Goal: Information Seeking & Learning: Learn about a topic

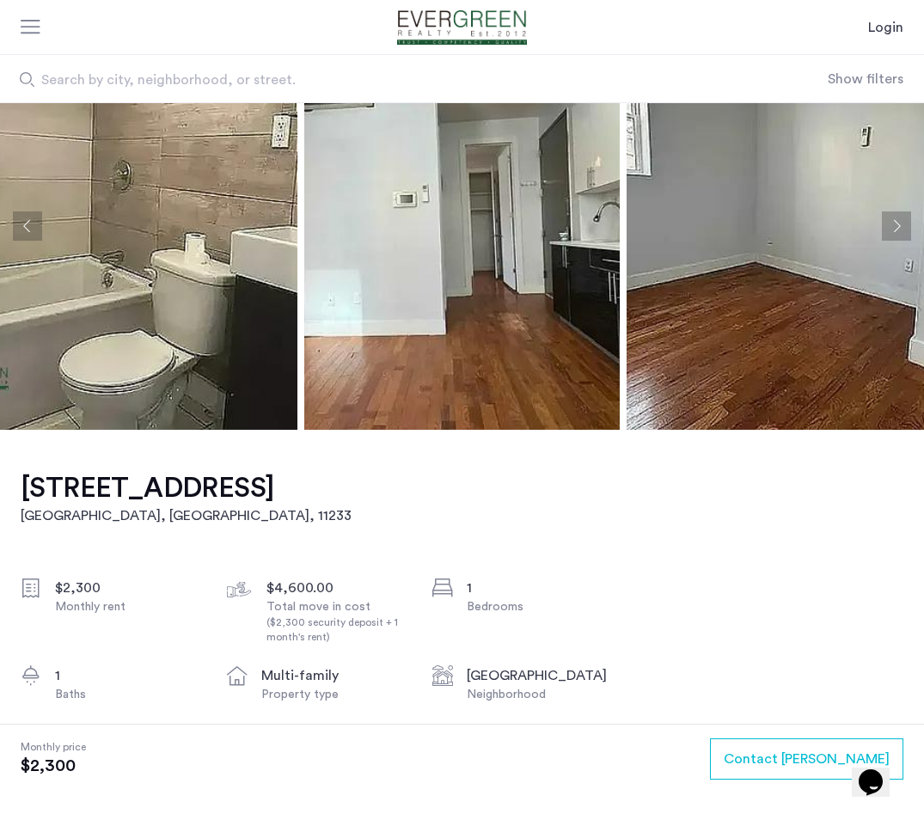
scroll to position [83, 0]
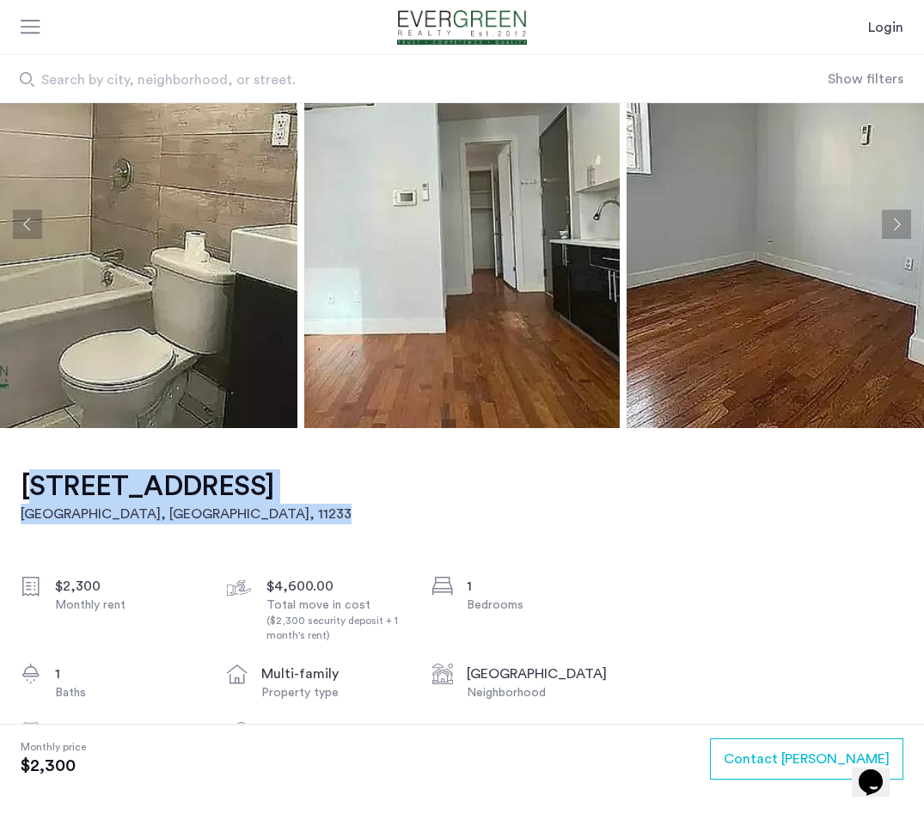
drag, startPoint x: 358, startPoint y: 490, endPoint x: 42, endPoint y: 468, distance: 317.1
click at [42, 467] on div "[STREET_ADDRESS] $2,300 Monthly rent $4,600.00 Total move in cost ($2,300 secur…" at bounding box center [316, 799] width 590 height 742
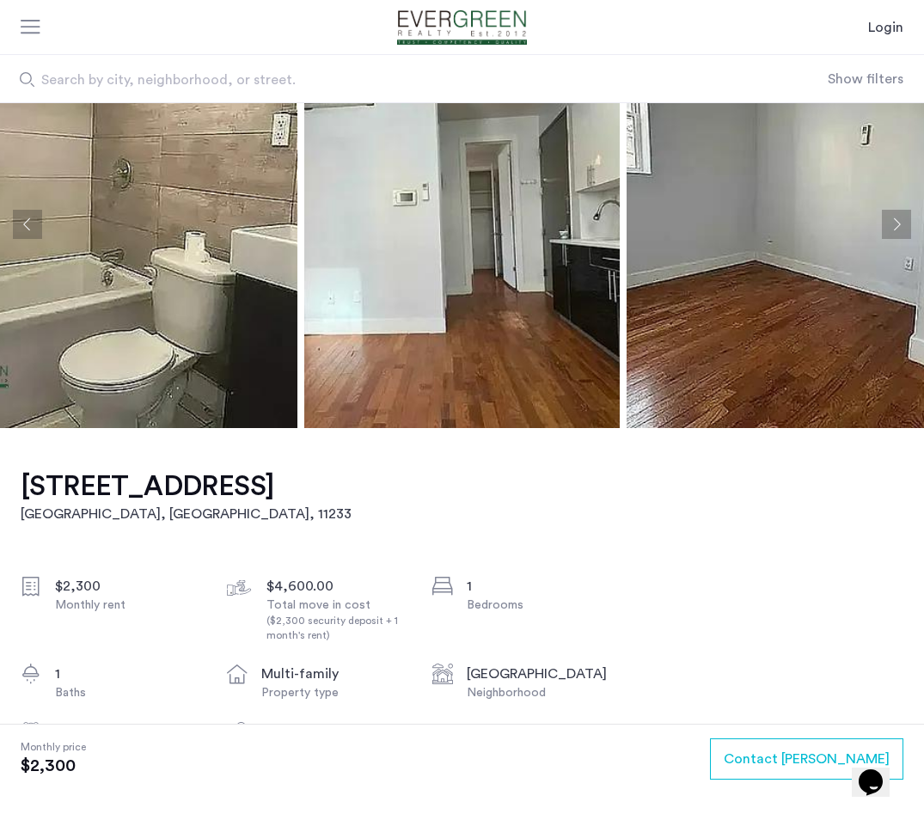
click at [42, 468] on div "[STREET_ADDRESS] $2,300 Monthly rent $4,600.00 Total move in cost ($2,300 secur…" at bounding box center [316, 799] width 590 height 742
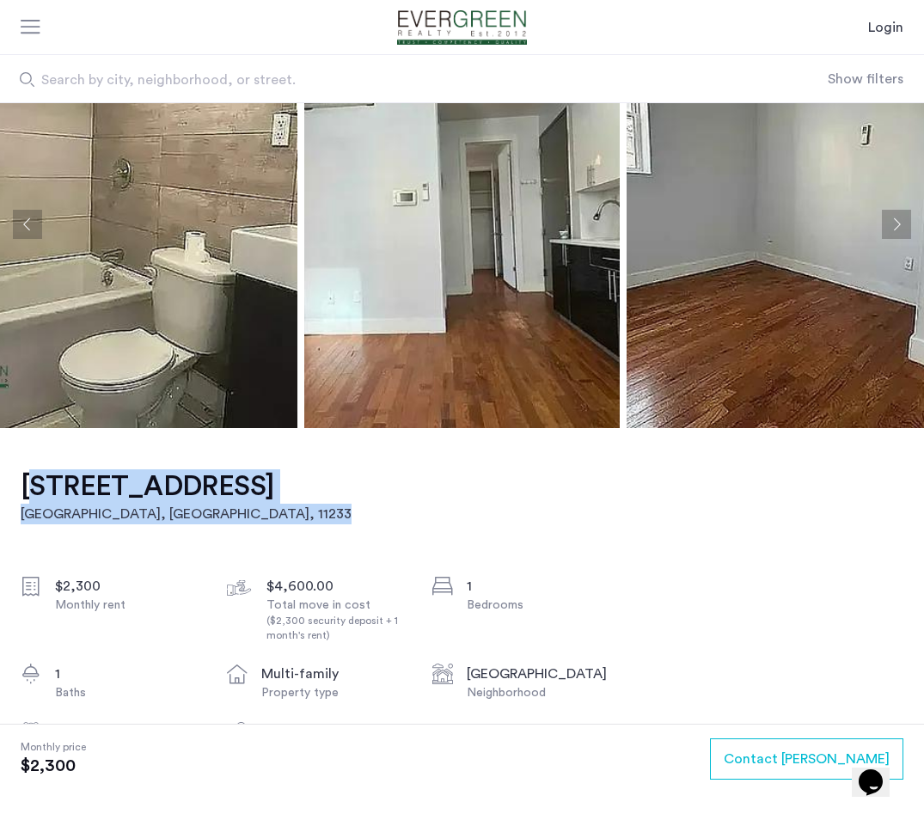
drag, startPoint x: 343, startPoint y: 481, endPoint x: 17, endPoint y: 473, distance: 325.9
copy link "[STREET_ADDRESS]"
click at [456, 286] on img at bounding box center [461, 224] width 315 height 408
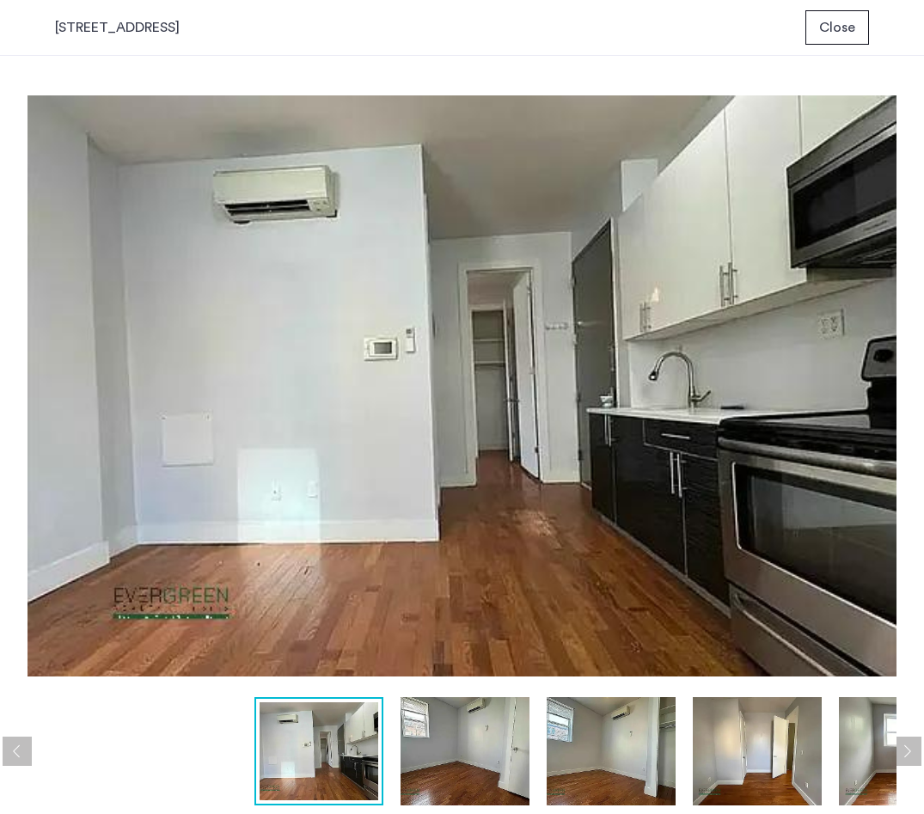
click at [916, 748] on button "Next apartment" at bounding box center [906, 751] width 29 height 29
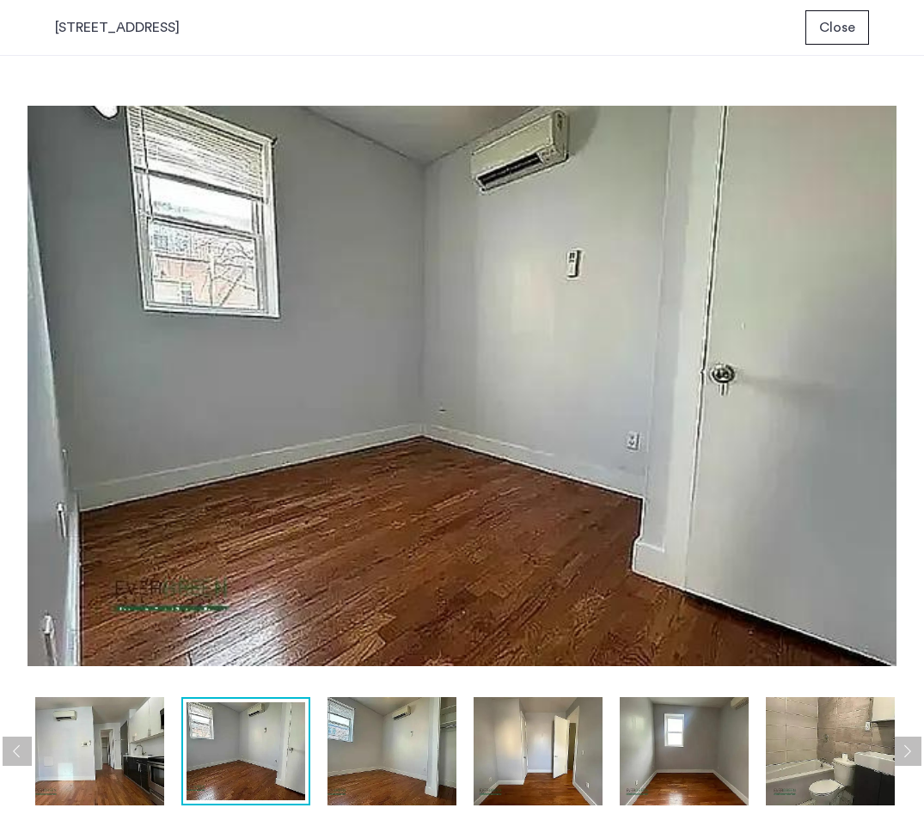
click at [916, 748] on button "Next apartment" at bounding box center [906, 751] width 29 height 29
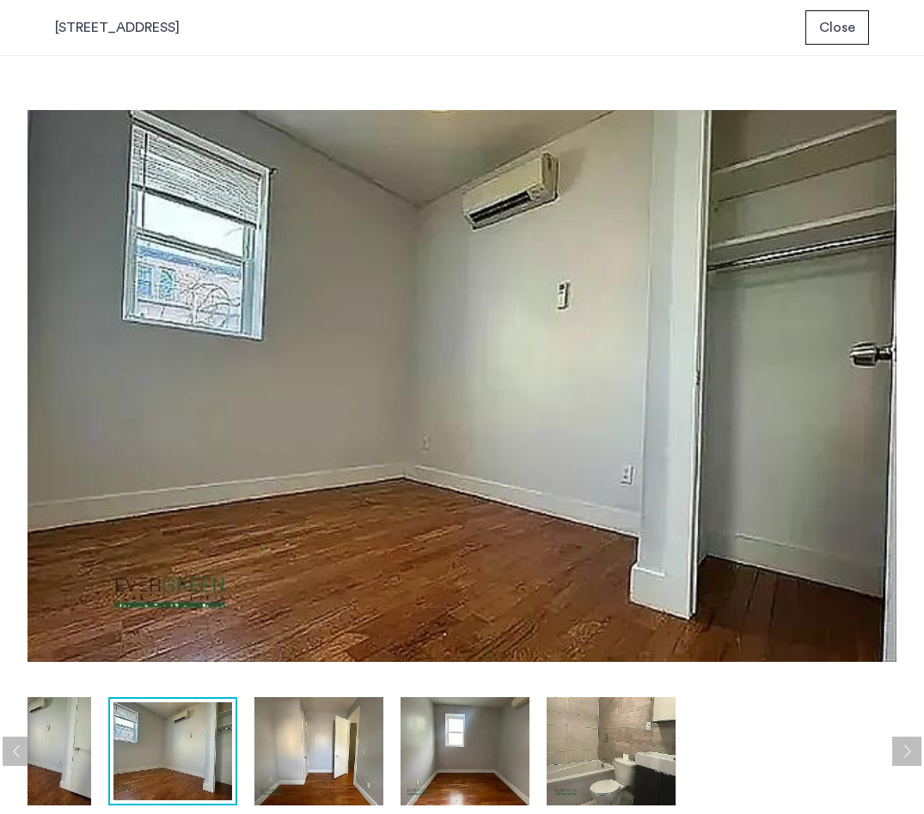
click at [916, 748] on button "Next apartment" at bounding box center [906, 751] width 29 height 29
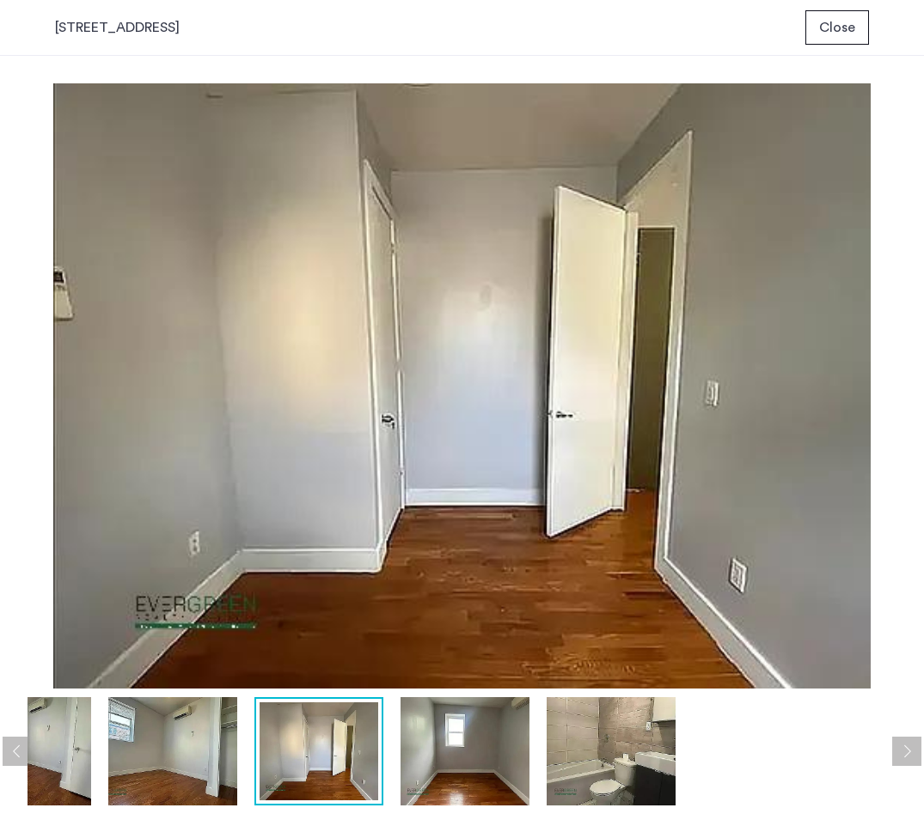
click at [916, 748] on button "Next apartment" at bounding box center [906, 751] width 29 height 29
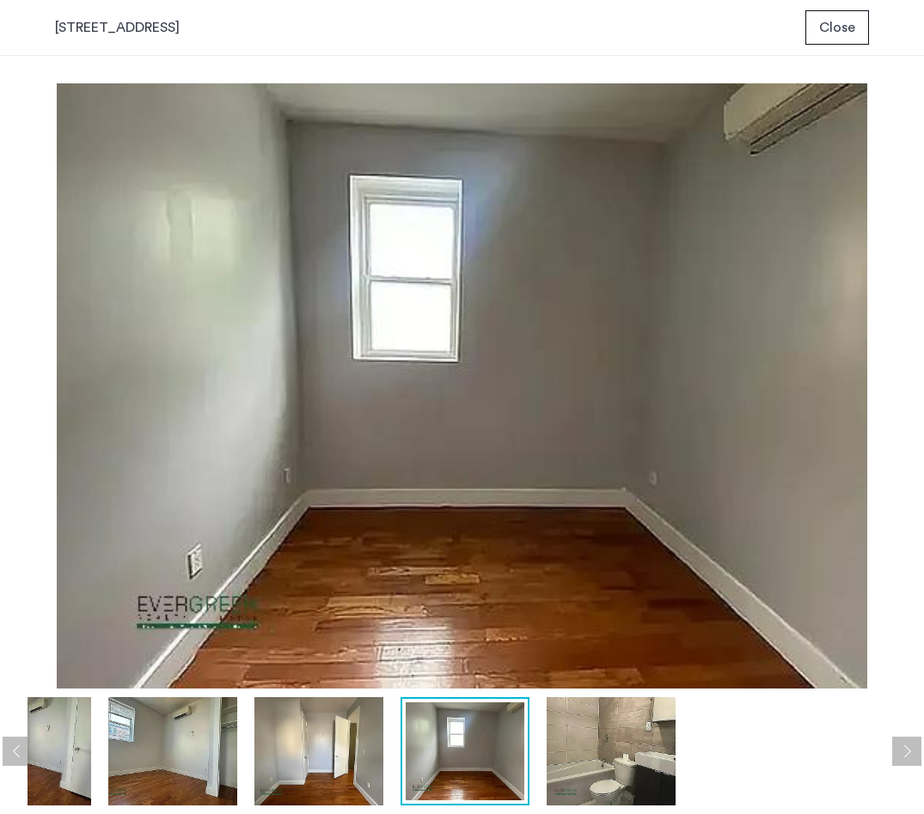
click at [916, 748] on button "Next apartment" at bounding box center [906, 751] width 29 height 29
